Goal: Task Accomplishment & Management: Complete application form

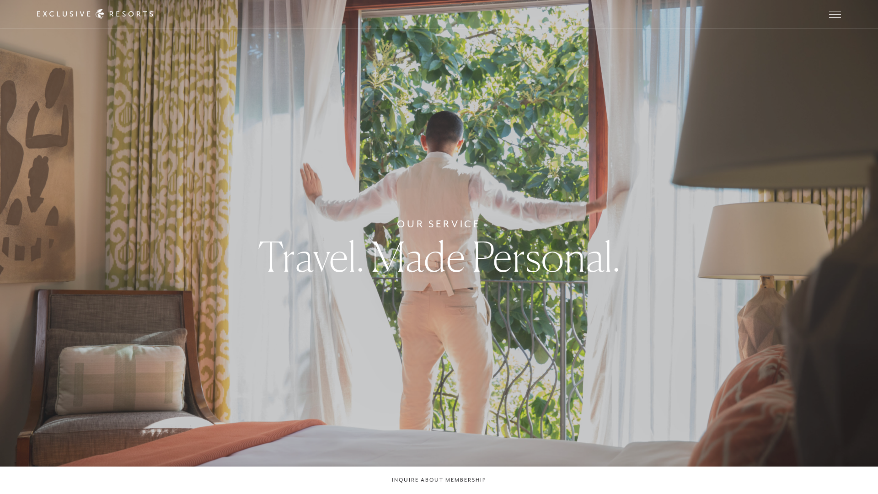
scroll to position [2192, 0]
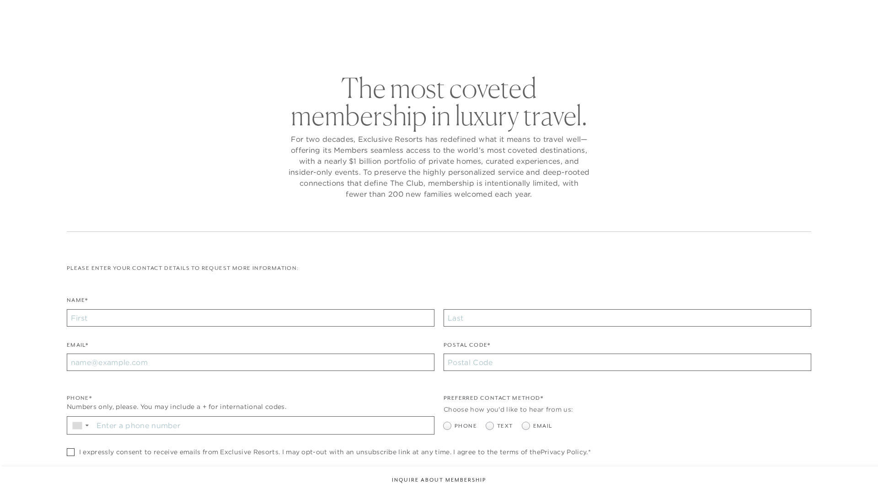
checkbox input "false"
